Goal: Information Seeking & Learning: Learn about a topic

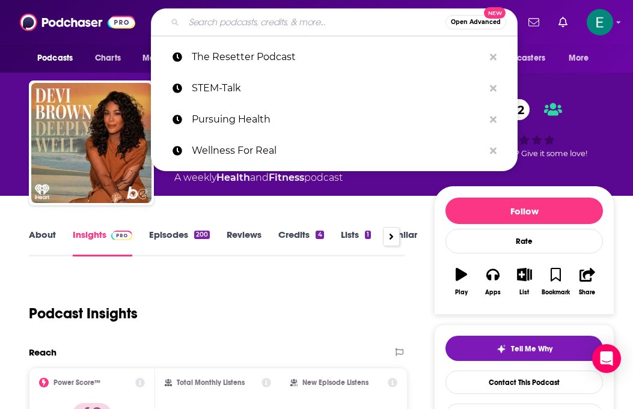
click at [253, 19] on input "Search podcasts, credits, & more..." at bounding box center [315, 22] width 262 height 19
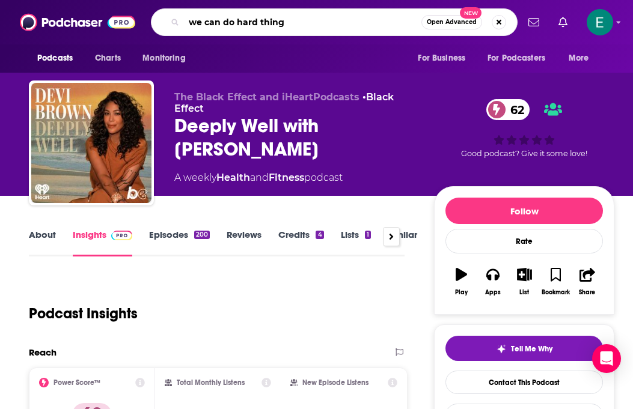
type input "we can do hard things"
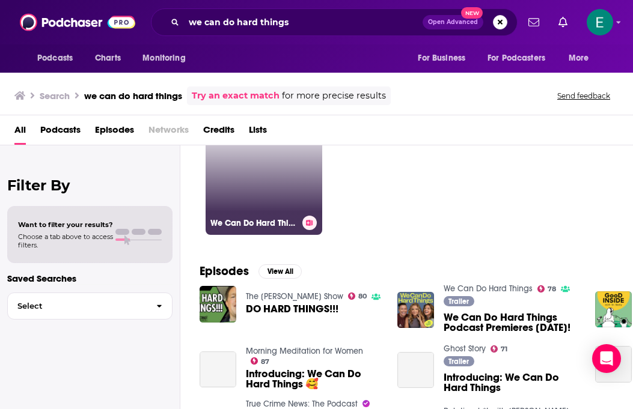
scroll to position [66, 0]
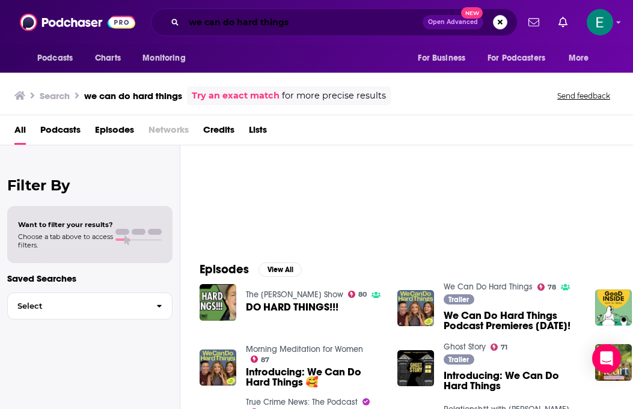
click at [325, 17] on input "we can do hard things" at bounding box center [303, 22] width 239 height 19
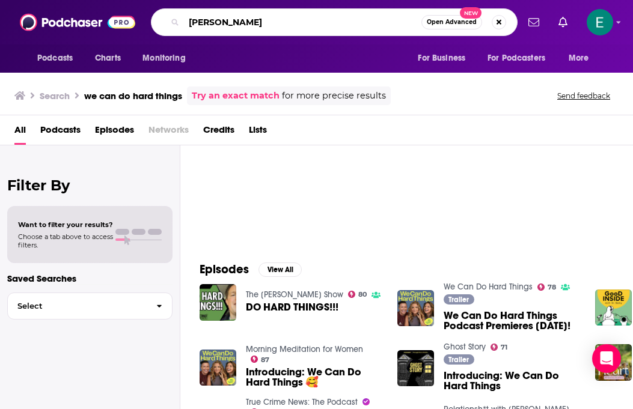
type input "[PERSON_NAME]"
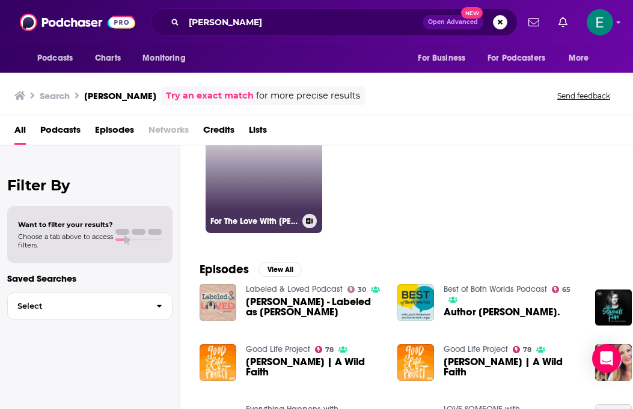
click at [268, 181] on link "73 For The Love With [PERSON_NAME] Podcast" at bounding box center [264, 175] width 117 height 117
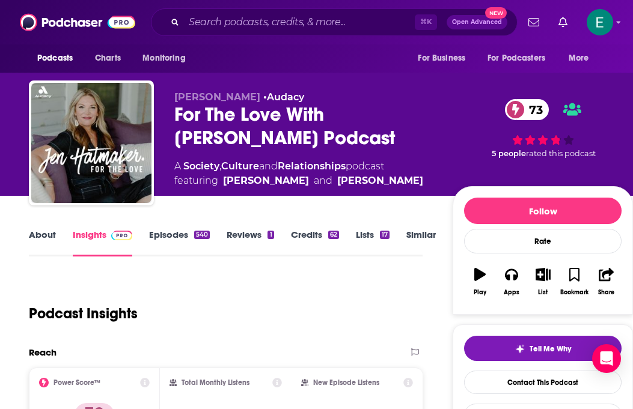
click at [165, 235] on link "Episodes 540" at bounding box center [179, 243] width 61 height 28
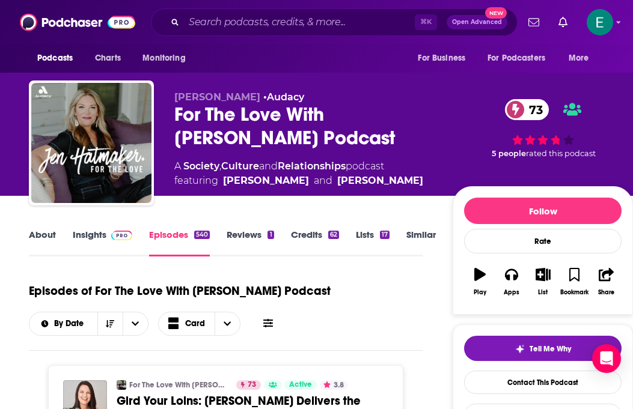
click at [46, 237] on link "About" at bounding box center [42, 243] width 27 height 28
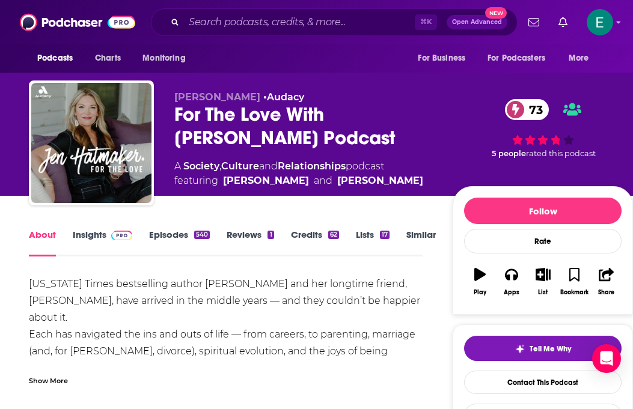
scroll to position [98, 0]
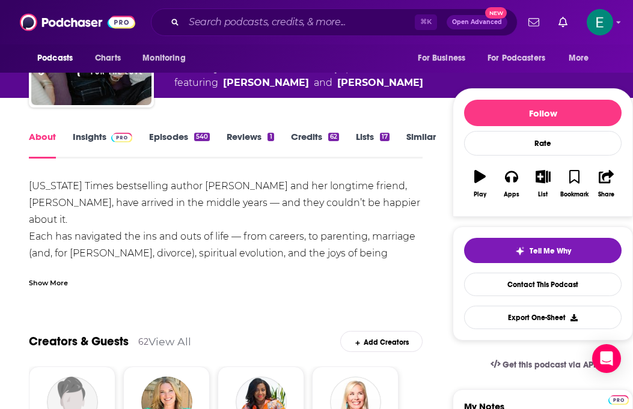
click at [63, 282] on div "Show More" at bounding box center [48, 282] width 39 height 11
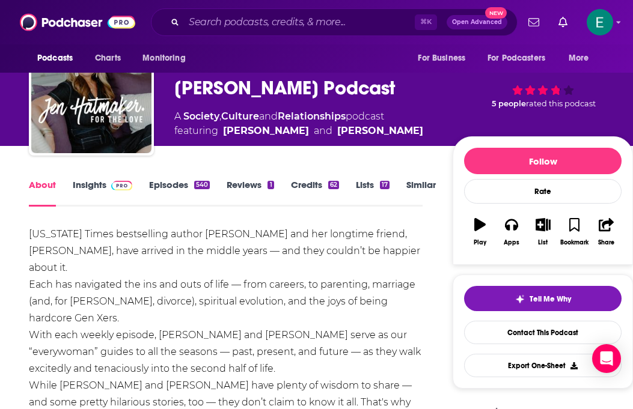
scroll to position [0, 0]
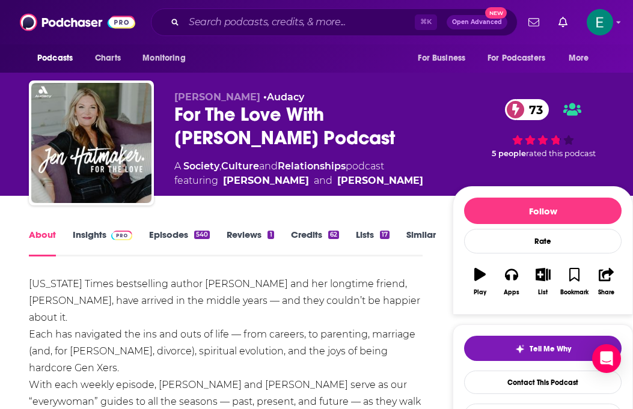
click at [103, 231] on link "Insights" at bounding box center [103, 243] width 60 height 28
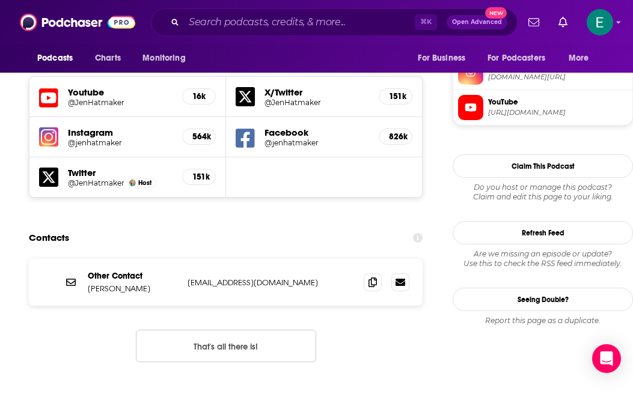
scroll to position [1073, 0]
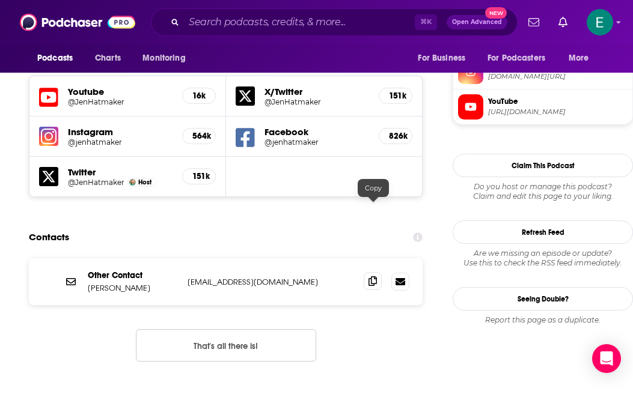
click at [375, 277] on icon at bounding box center [373, 282] width 8 height 10
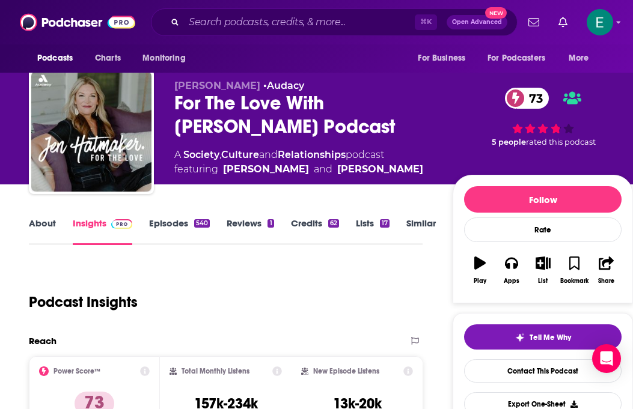
scroll to position [0, 0]
